Goal: Information Seeking & Learning: Learn about a topic

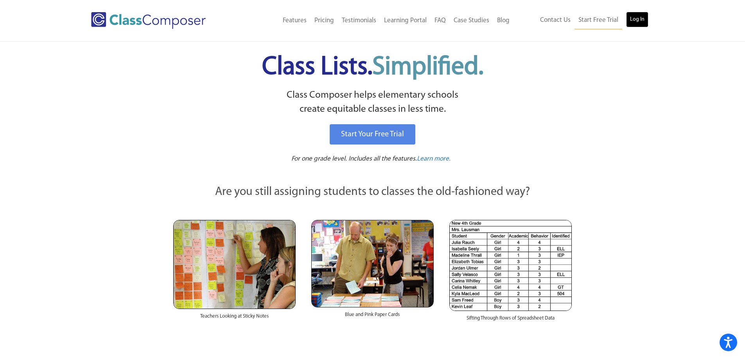
click at [637, 17] on link "Log In" at bounding box center [637, 20] width 22 height 16
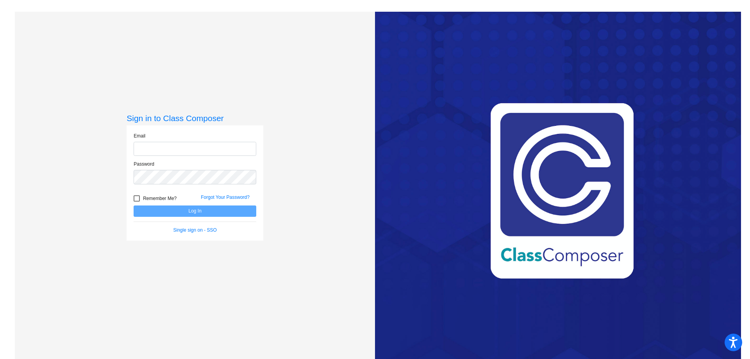
type input "stacy.cullinan@k12.wv.us"
click at [194, 214] on button "Log In" at bounding box center [195, 211] width 123 height 11
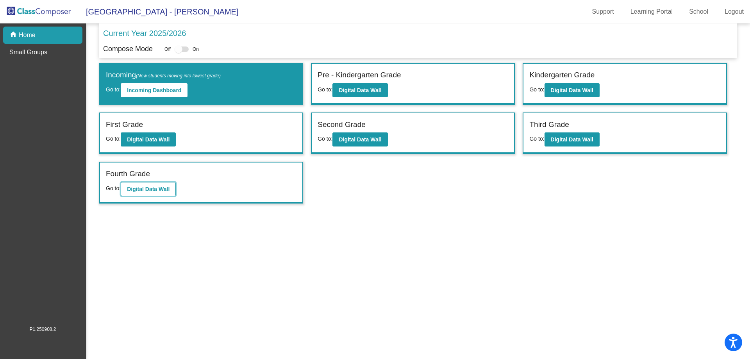
click at [165, 191] on b "Digital Data Wall" at bounding box center [148, 189] width 43 height 6
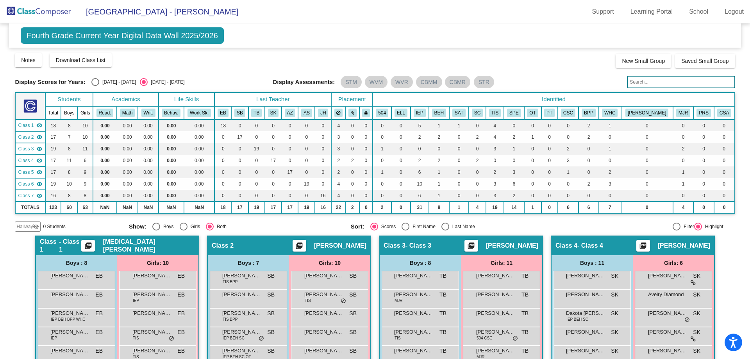
click at [634, 83] on input "text" at bounding box center [681, 82] width 108 height 13
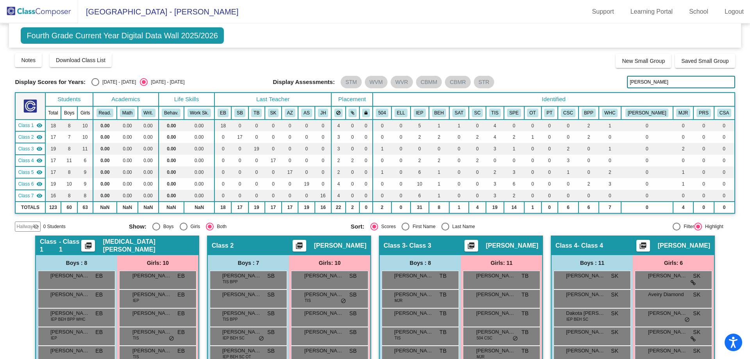
drag, startPoint x: 648, startPoint y: 79, endPoint x: 598, endPoint y: 77, distance: 50.0
click at [598, 77] on div "Display Scores for Years: 2024 - 2025 2025 - 2026 Display Assessments: STM WVM …" at bounding box center [375, 82] width 720 height 13
type input "jeremy"
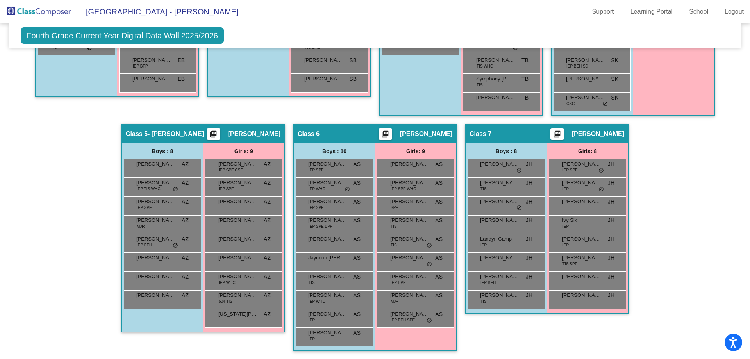
scroll to position [170, 0]
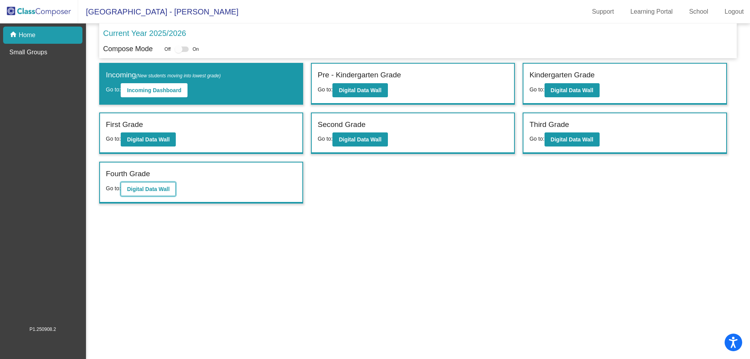
click at [161, 191] on b "Digital Data Wall" at bounding box center [148, 189] width 43 height 6
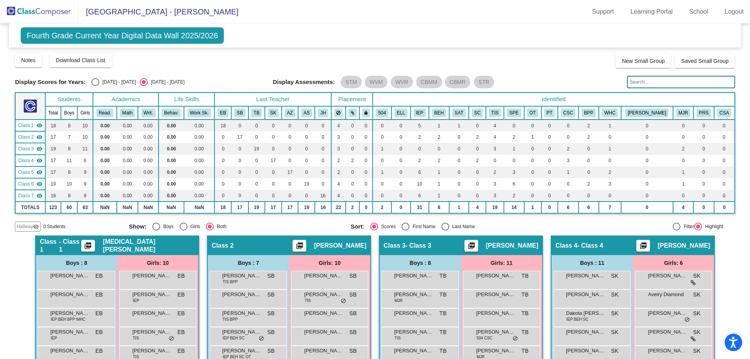
click at [639, 82] on input "text" at bounding box center [681, 82] width 108 height 13
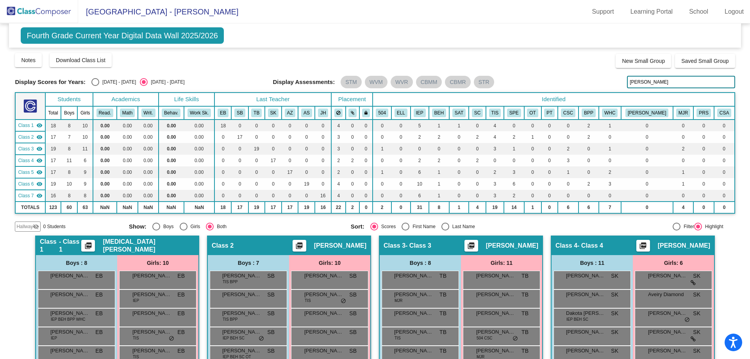
drag, startPoint x: 644, startPoint y: 79, endPoint x: 609, endPoint y: 79, distance: 35.2
click at [609, 79] on div "Display Scores for Years: 2024 - 2025 2025 - 2026 Display Assessments: STM WVM …" at bounding box center [375, 82] width 720 height 13
type input "adams"
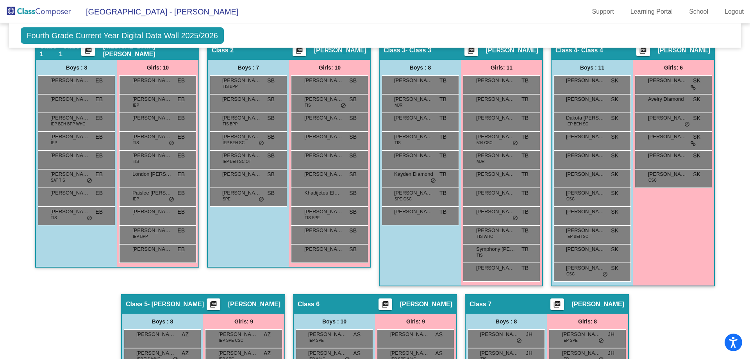
scroll to position [366, 0]
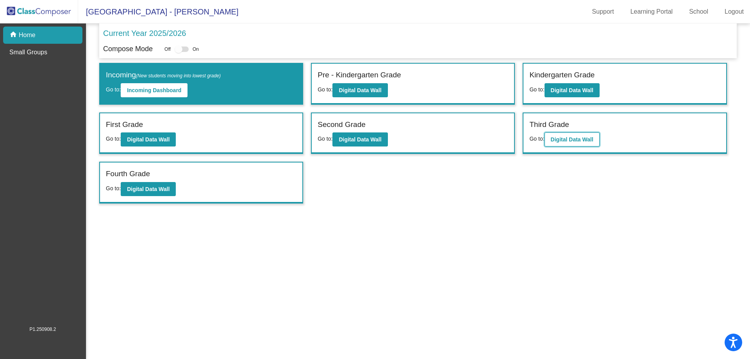
click at [570, 145] on button "Digital Data Wall" at bounding box center [572, 139] width 55 height 14
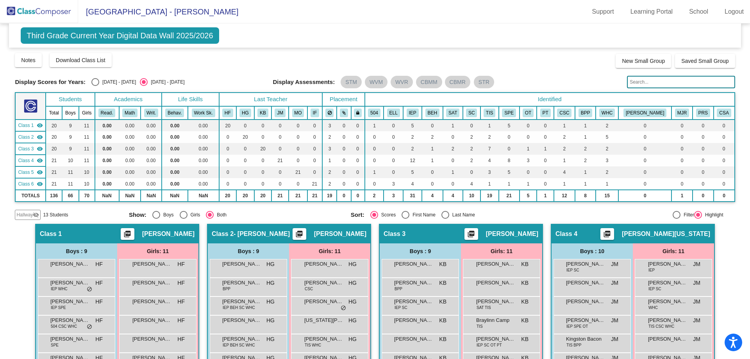
click at [649, 79] on input "text" at bounding box center [681, 82] width 108 height 13
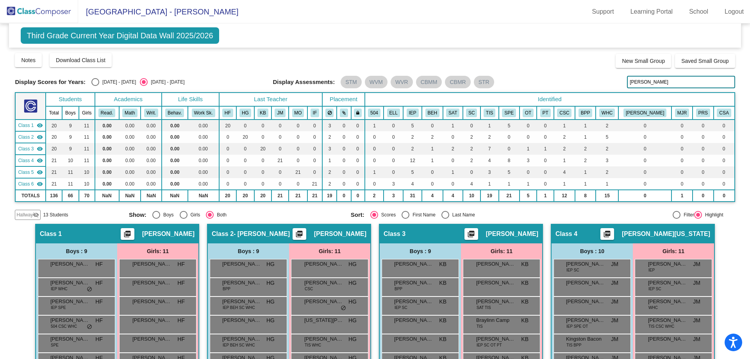
drag, startPoint x: 651, startPoint y: 85, endPoint x: 607, endPoint y: 86, distance: 44.6
click at [607, 86] on div "Display Scores for Years: 2024 - 2025 2025 - 2026 Display Assessments: STM WVM …" at bounding box center [375, 82] width 720 height 13
drag, startPoint x: 659, startPoint y: 79, endPoint x: 592, endPoint y: 98, distance: 70.1
click at [592, 98] on div "Display Scores for Years: 2024 - 2025 2025 - 2026 Grade/Archive Students in Tab…" at bounding box center [375, 136] width 720 height 168
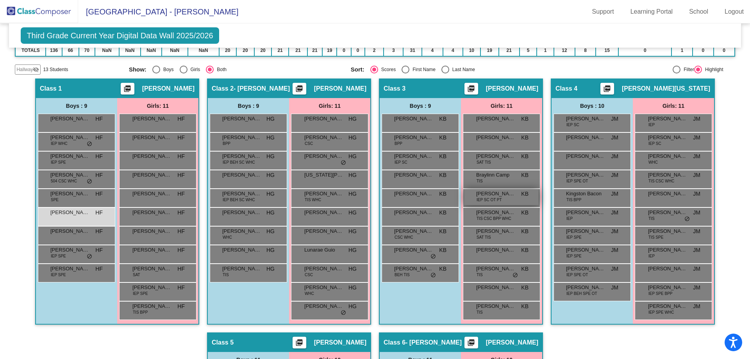
scroll to position [156, 0]
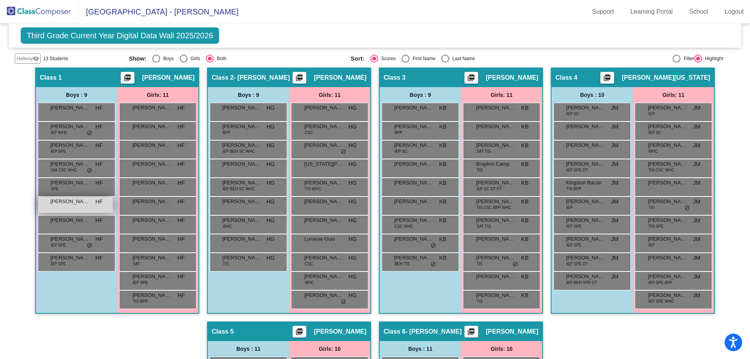
click at [58, 204] on span "Greyson Charlton" at bounding box center [69, 202] width 39 height 8
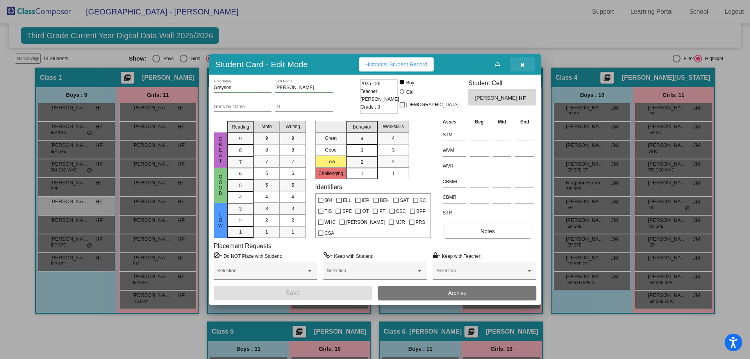
click at [526, 65] on button "button" at bounding box center [522, 64] width 25 height 14
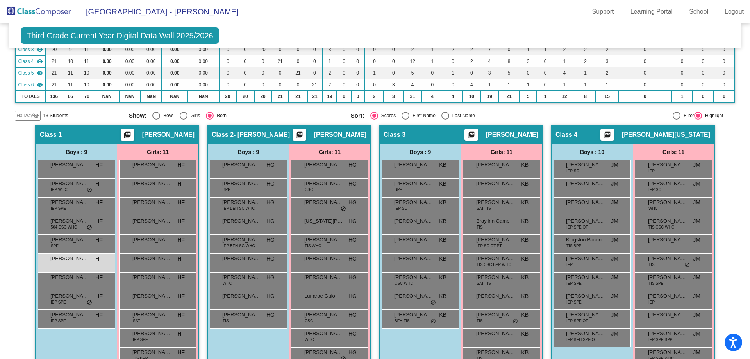
scroll to position [0, 0]
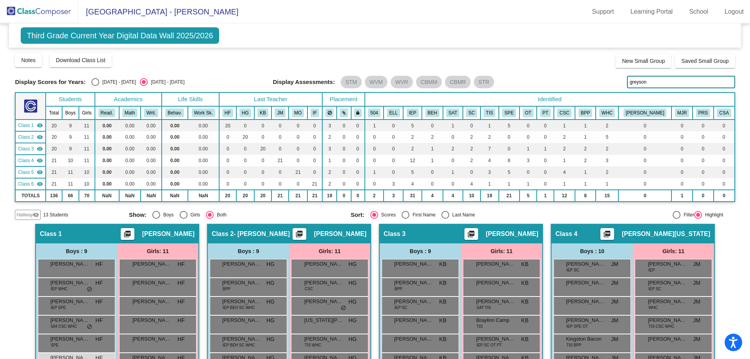
drag, startPoint x: 653, startPoint y: 82, endPoint x: 616, endPoint y: 84, distance: 36.4
click at [616, 84] on div "Display Scores for Years: 2024 - 2025 2025 - 2026 Display Assessments: STM WVM …" at bounding box center [375, 82] width 720 height 13
click at [616, 97] on th "Identified" at bounding box center [550, 100] width 370 height 14
drag, startPoint x: 650, startPoint y: 80, endPoint x: 521, endPoint y: 88, distance: 128.8
click at [521, 88] on div "Display Scores for Years: 2024 - 2025 2025 - 2026 Display Assessments: STM WVM …" at bounding box center [375, 82] width 720 height 13
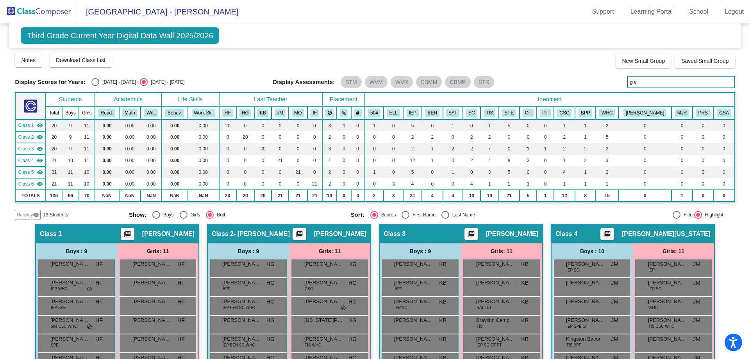
type input "grey"
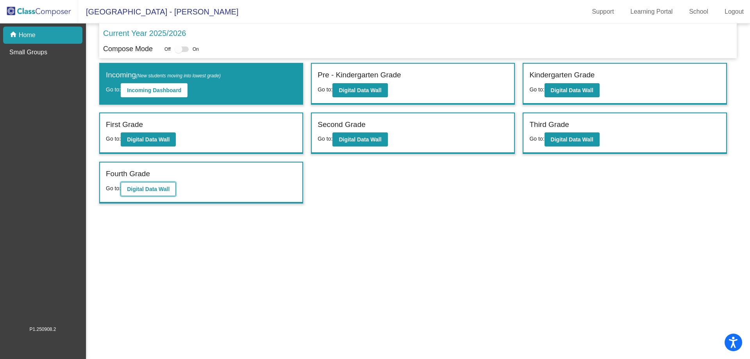
click at [173, 192] on button "Digital Data Wall" at bounding box center [148, 189] width 55 height 14
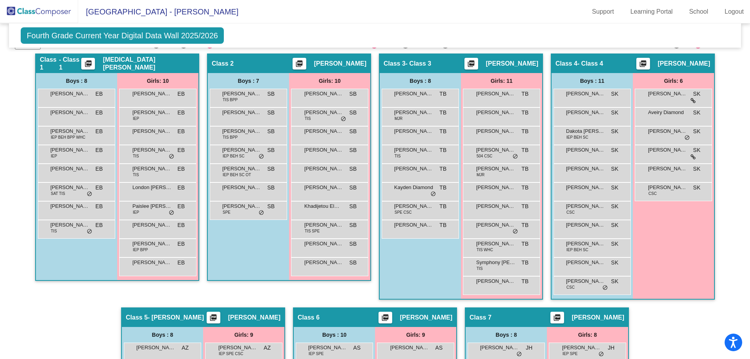
scroll to position [195, 0]
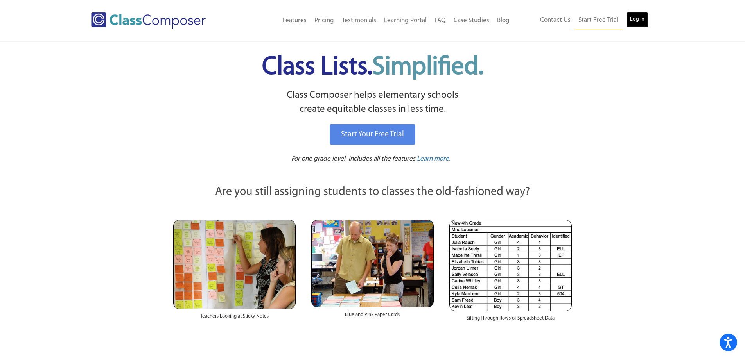
click at [633, 23] on link "Log In" at bounding box center [637, 20] width 22 height 16
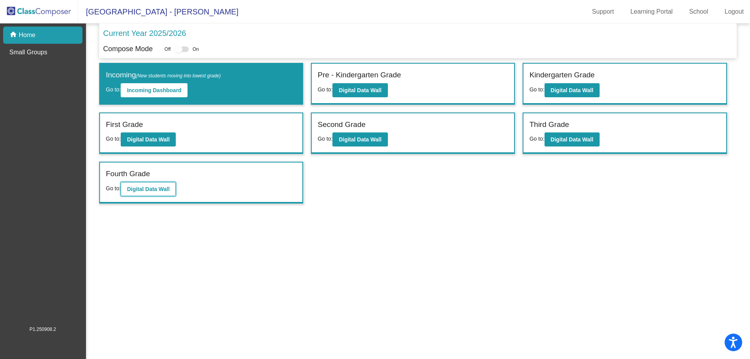
click at [158, 192] on b "Digital Data Wall" at bounding box center [148, 189] width 43 height 6
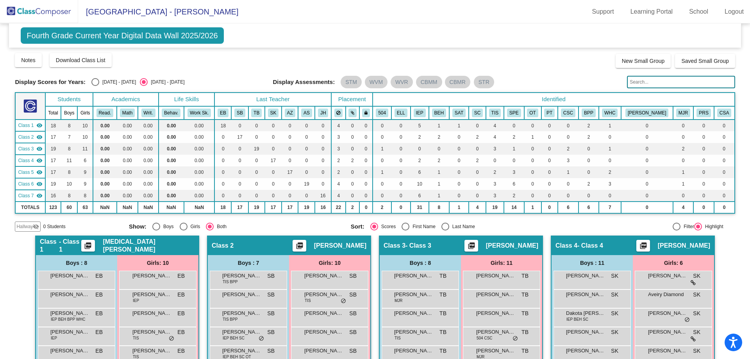
click at [643, 85] on input "text" at bounding box center [681, 82] width 108 height 13
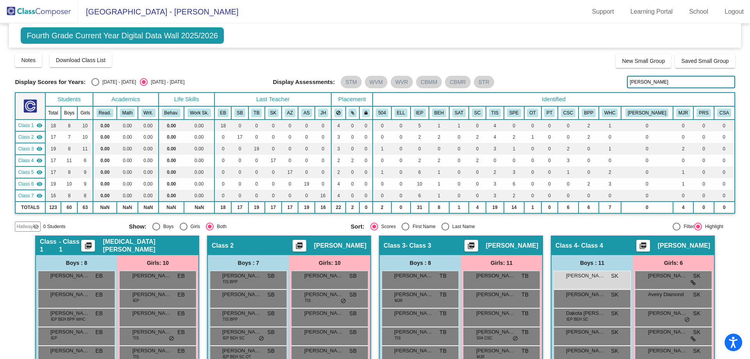
type input "mason"
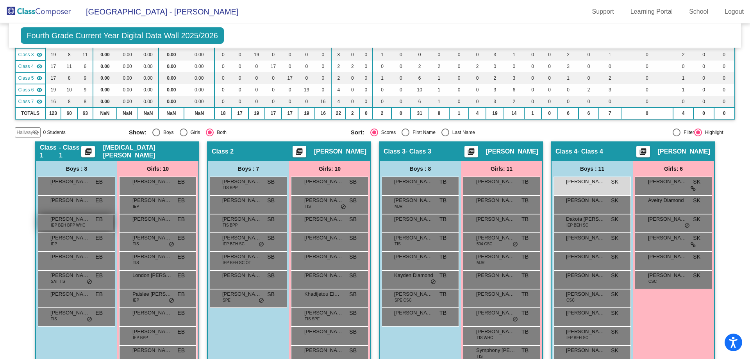
scroll to position [39, 0]
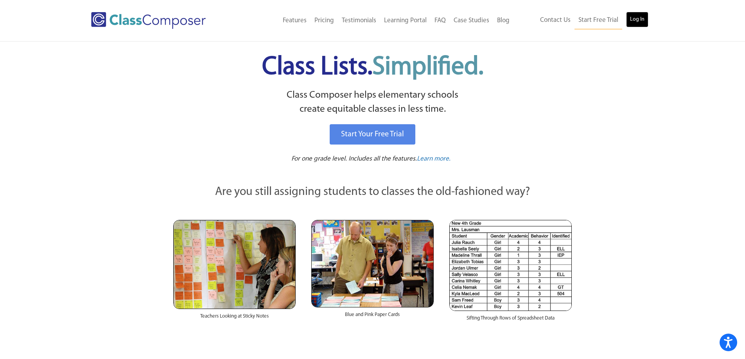
click at [641, 24] on link "Log In" at bounding box center [637, 20] width 22 height 16
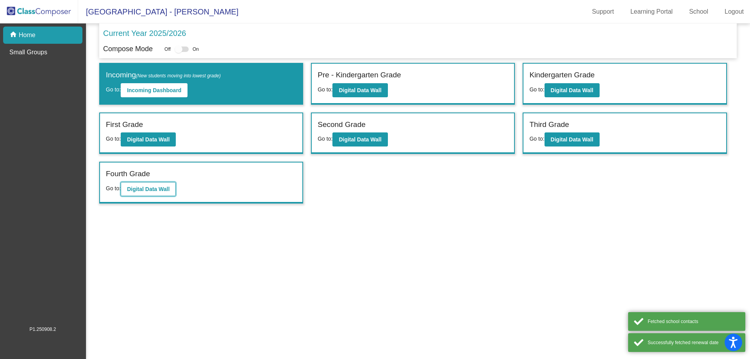
click at [163, 191] on b "Digital Data Wall" at bounding box center [148, 189] width 43 height 6
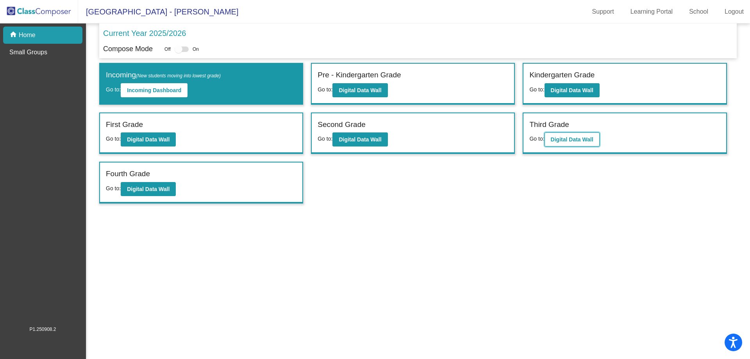
click at [562, 138] on b "Digital Data Wall" at bounding box center [572, 139] width 43 height 6
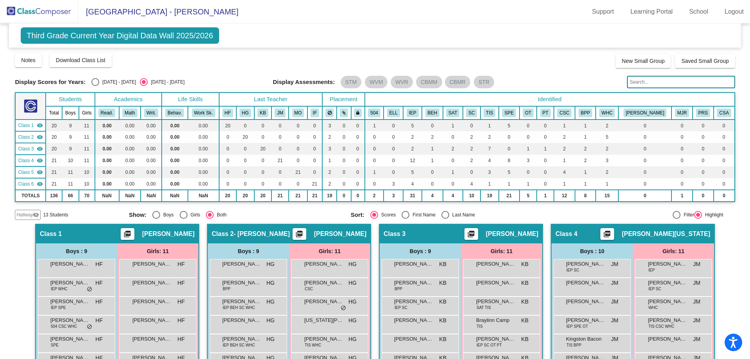
click at [632, 81] on input "text" at bounding box center [681, 82] width 108 height 13
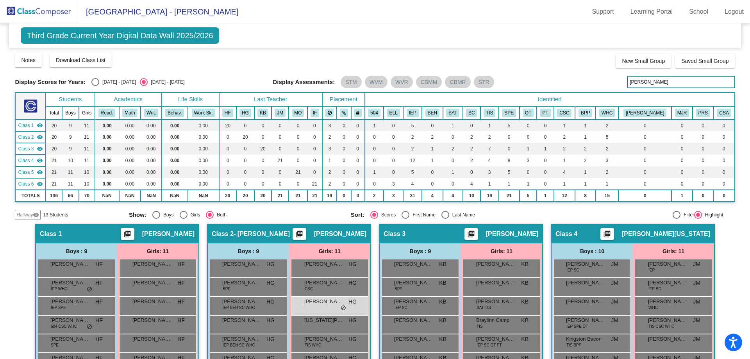
type input "mercer"
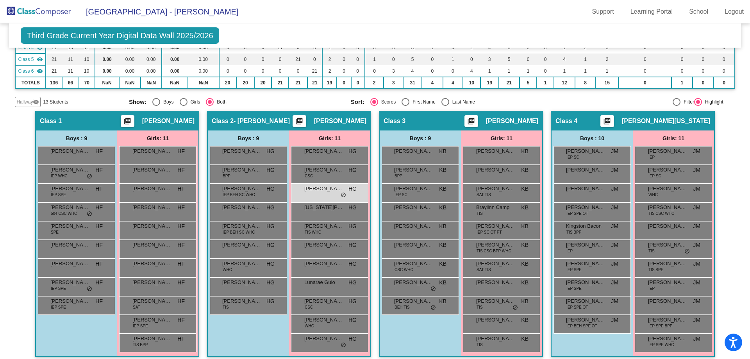
scroll to position [117, 0]
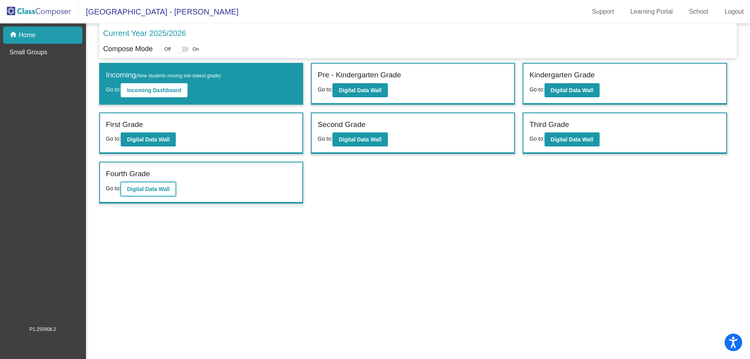
click at [163, 192] on button "Digital Data Wall" at bounding box center [148, 189] width 55 height 14
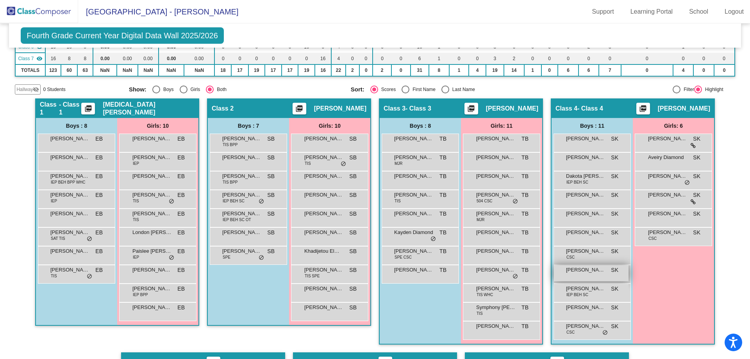
scroll to position [156, 0]
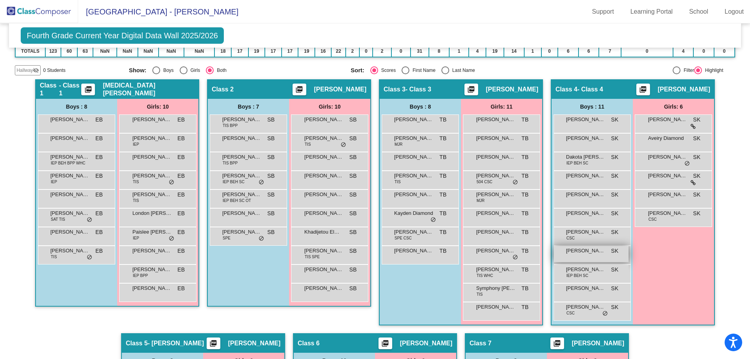
click at [609, 259] on div "Israel Robertson SK lock do_not_disturb_alt" at bounding box center [591, 254] width 75 height 16
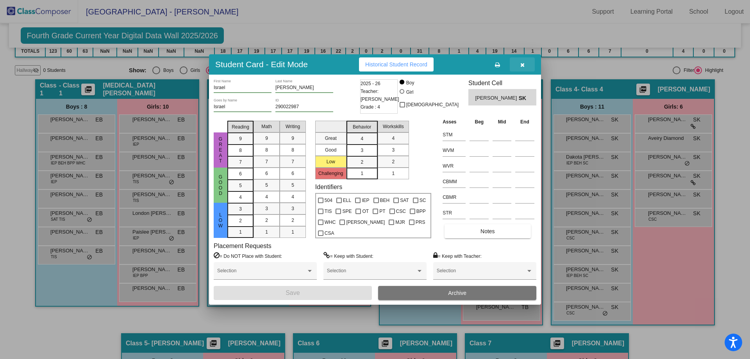
click at [524, 64] on icon "button" at bounding box center [523, 64] width 4 height 5
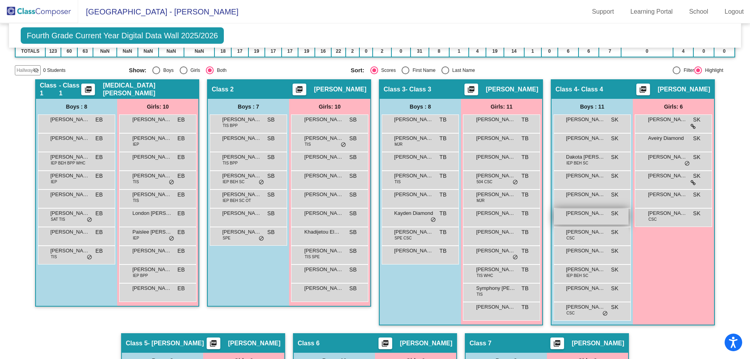
click at [591, 214] on span "Greyson Wolanski" at bounding box center [585, 213] width 39 height 8
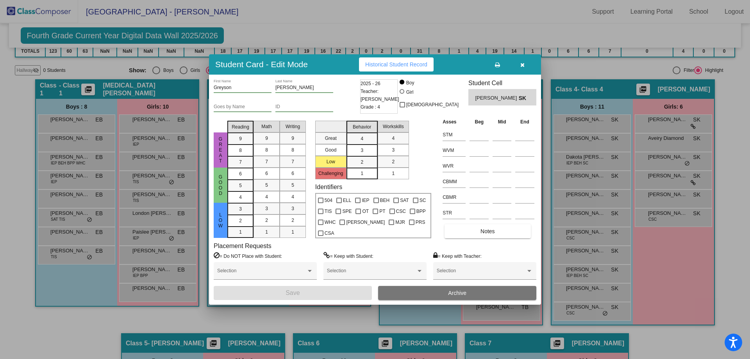
click at [523, 68] on button "button" at bounding box center [522, 64] width 25 height 14
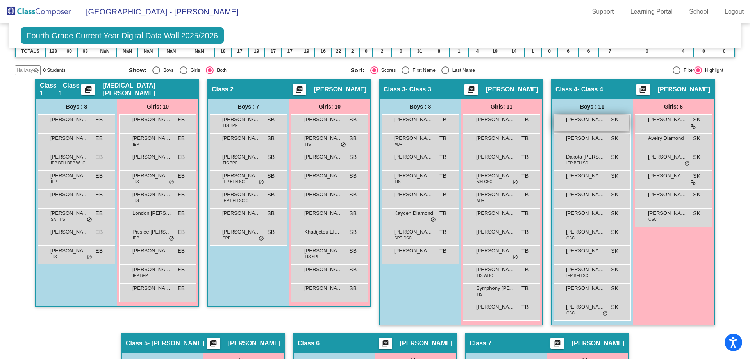
click at [594, 120] on span "Andrew Mason" at bounding box center [585, 120] width 39 height 8
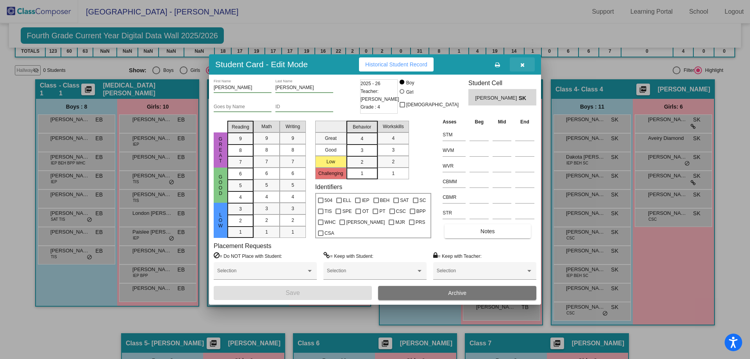
click at [523, 64] on icon "button" at bounding box center [523, 64] width 4 height 5
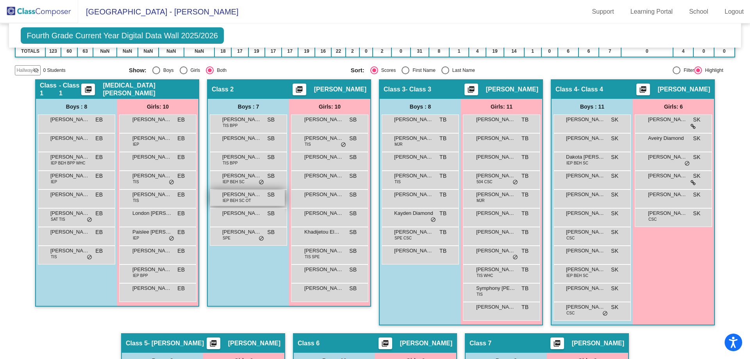
click at [242, 199] on span "IEP BEH SC OT" at bounding box center [237, 201] width 29 height 6
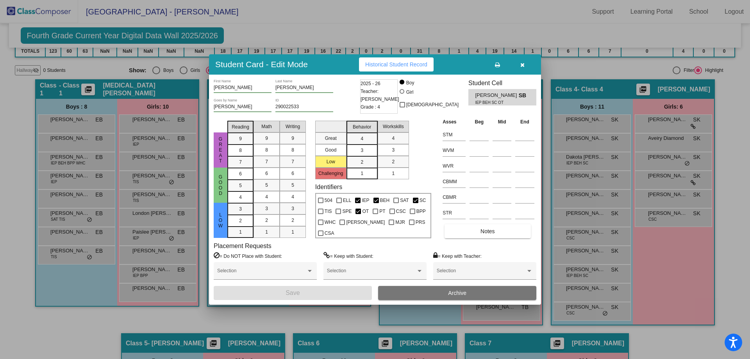
click at [526, 65] on button "button" at bounding box center [522, 64] width 25 height 14
